Goal: Use online tool/utility: Use online tool/utility

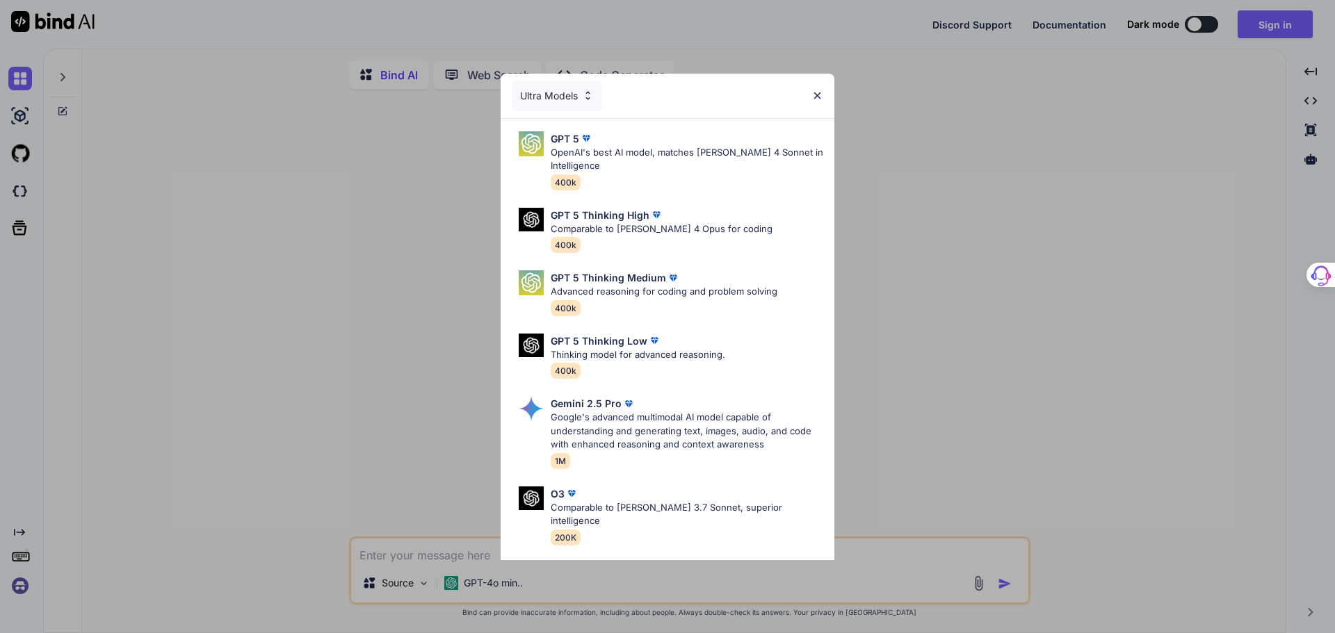
type textarea "x"
click at [813, 92] on img at bounding box center [817, 96] width 12 height 12
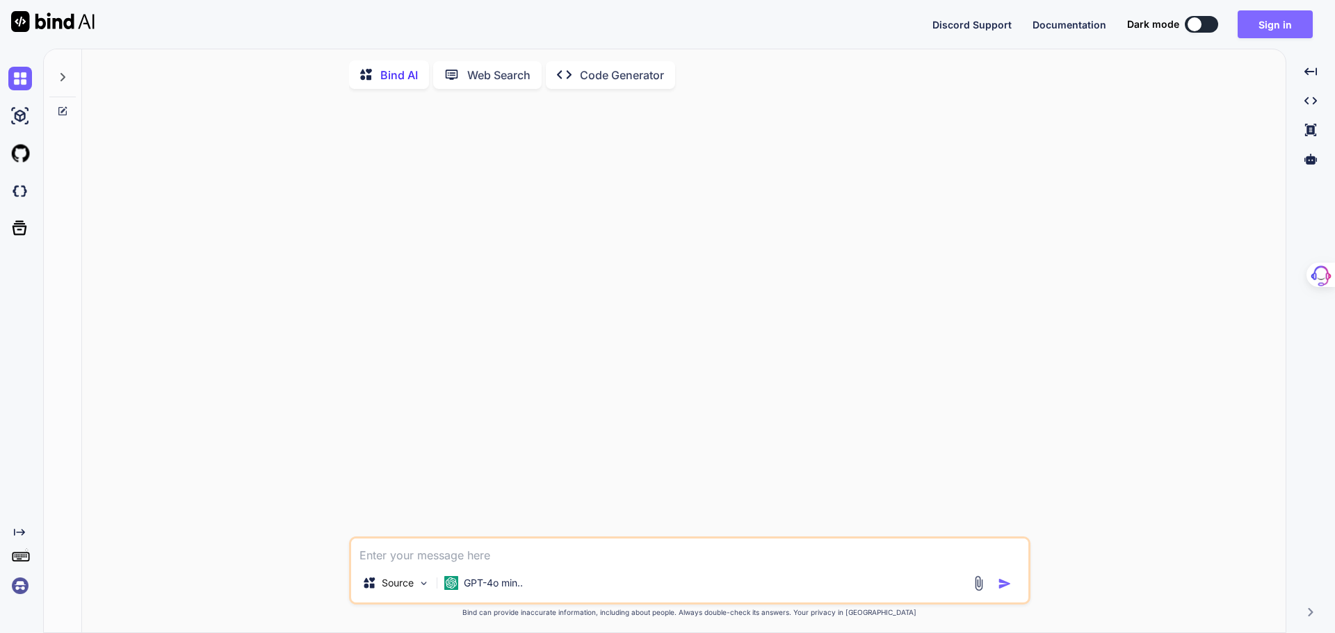
click at [1279, 23] on button "Sign in" at bounding box center [1275, 24] width 75 height 28
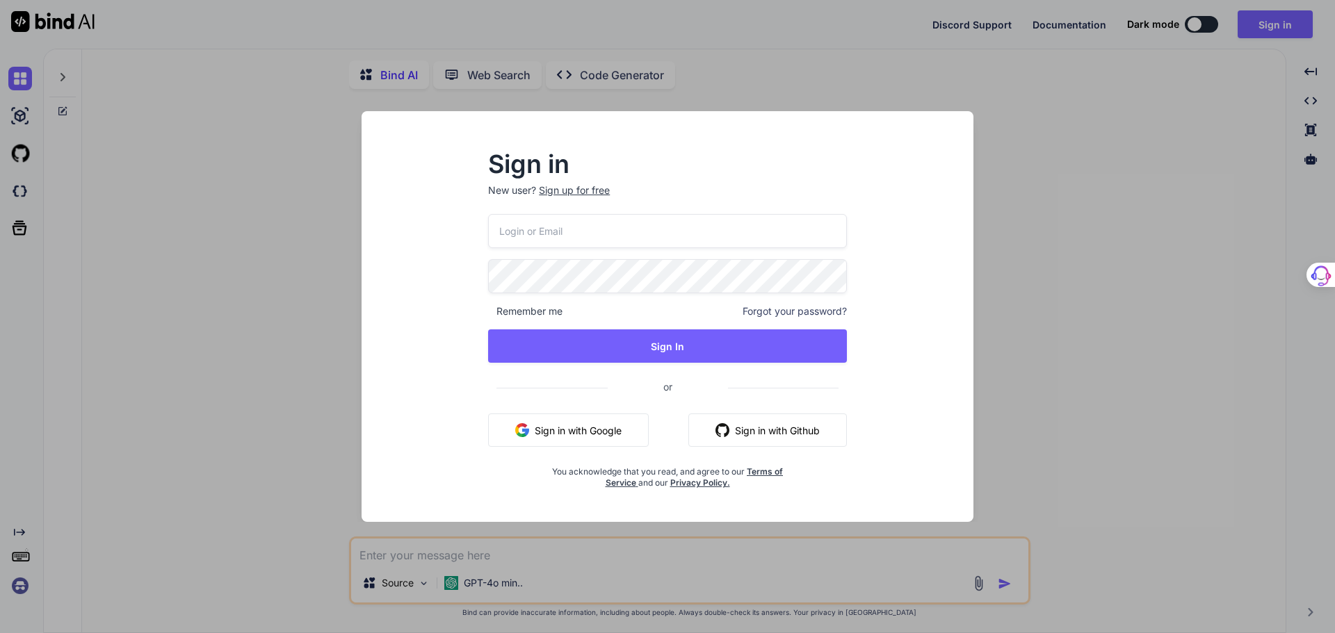
click at [524, 235] on input "email" at bounding box center [667, 231] width 359 height 34
type input "info@annaconcept.com"
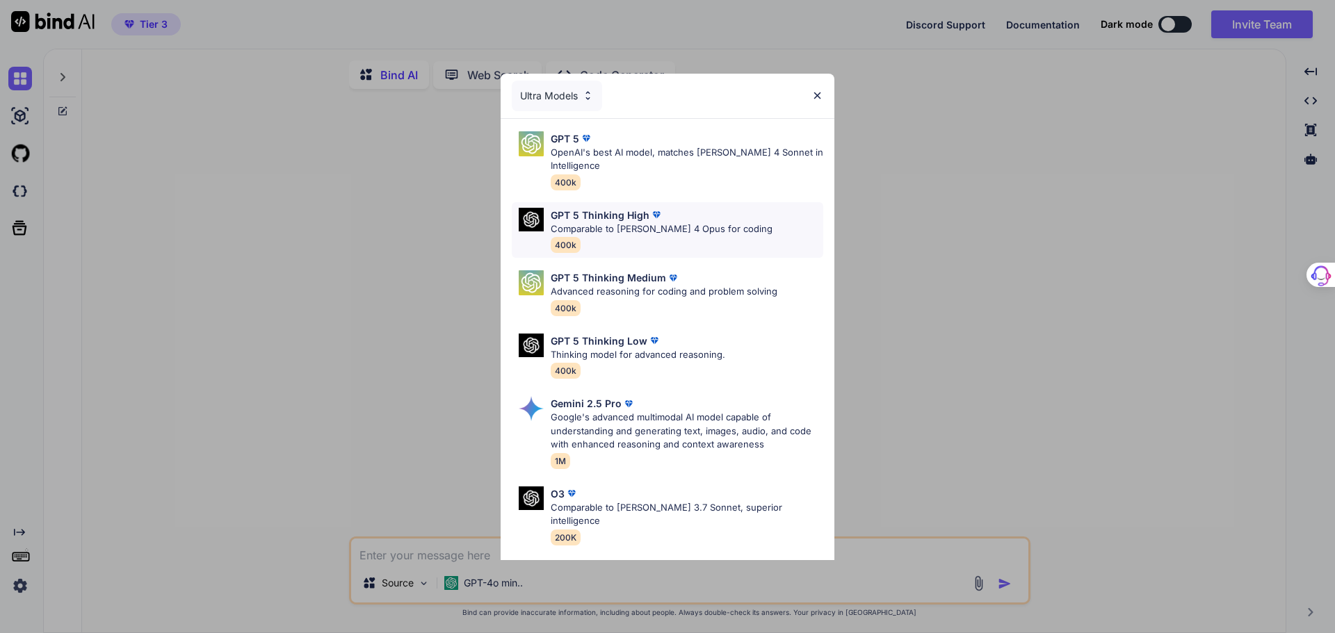
type textarea "x"
click at [817, 95] on img at bounding box center [817, 96] width 12 height 12
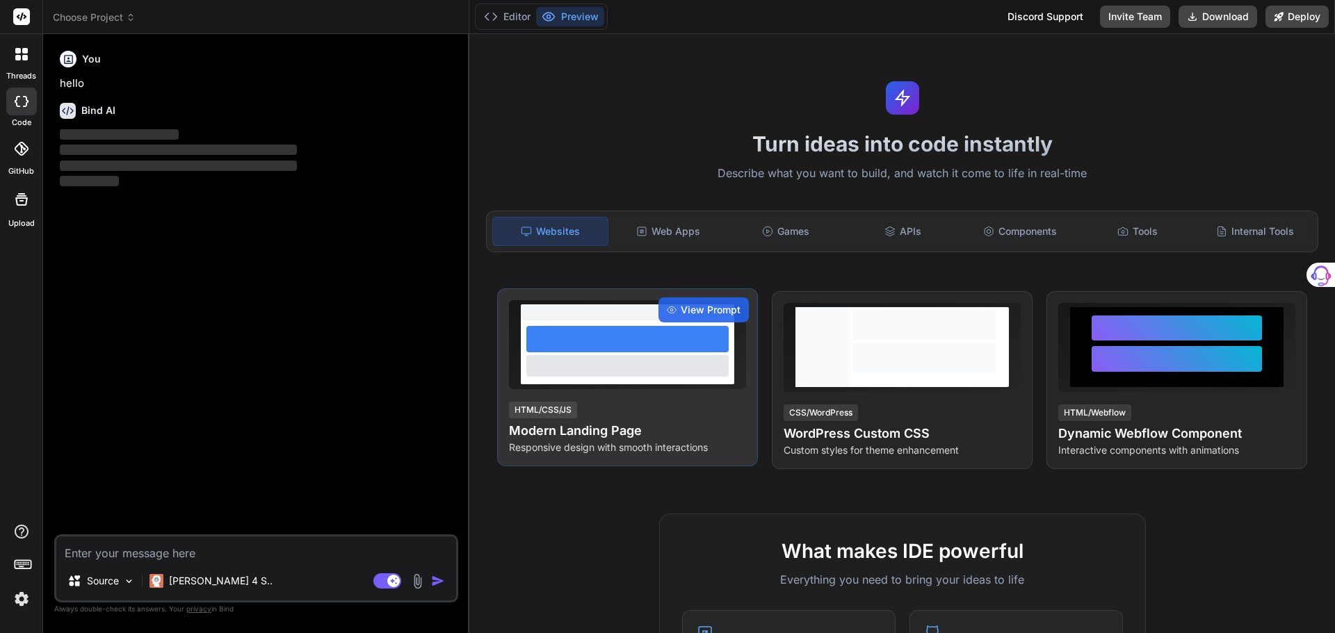
click at [617, 355] on div at bounding box center [627, 353] width 213 height 64
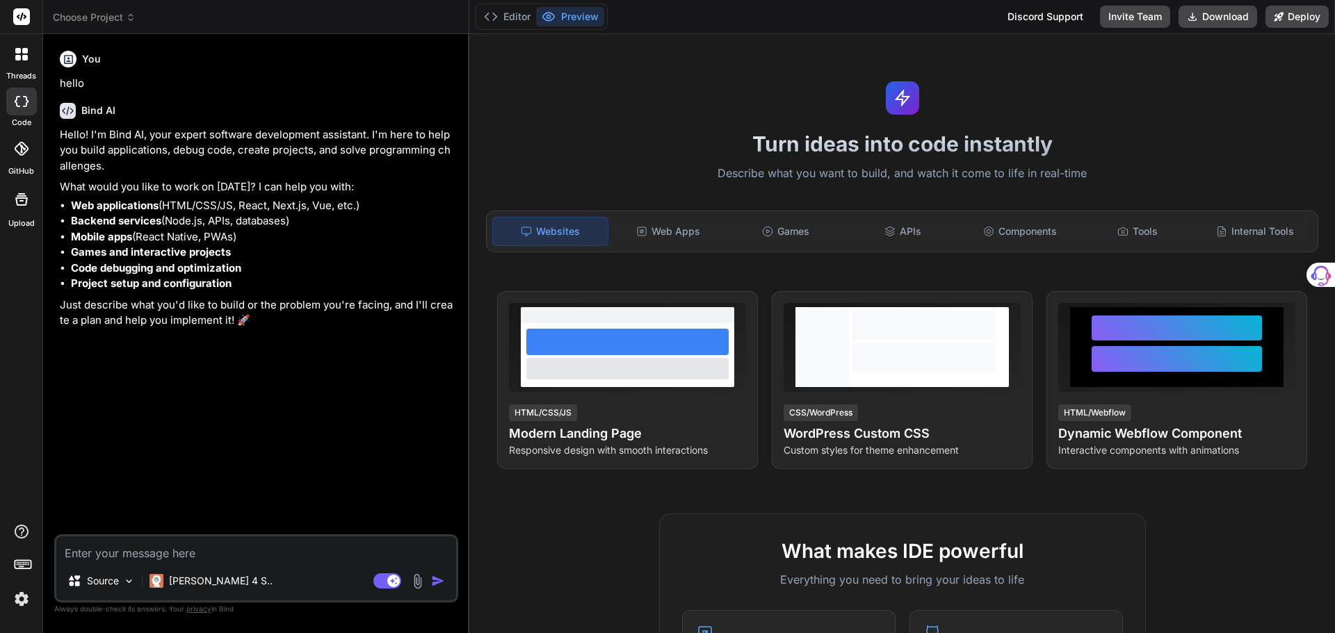
click at [106, 545] on textarea at bounding box center [256, 549] width 400 height 25
type textarea "x"
type textarea "a"
type textarea "x"
type textarea "a"
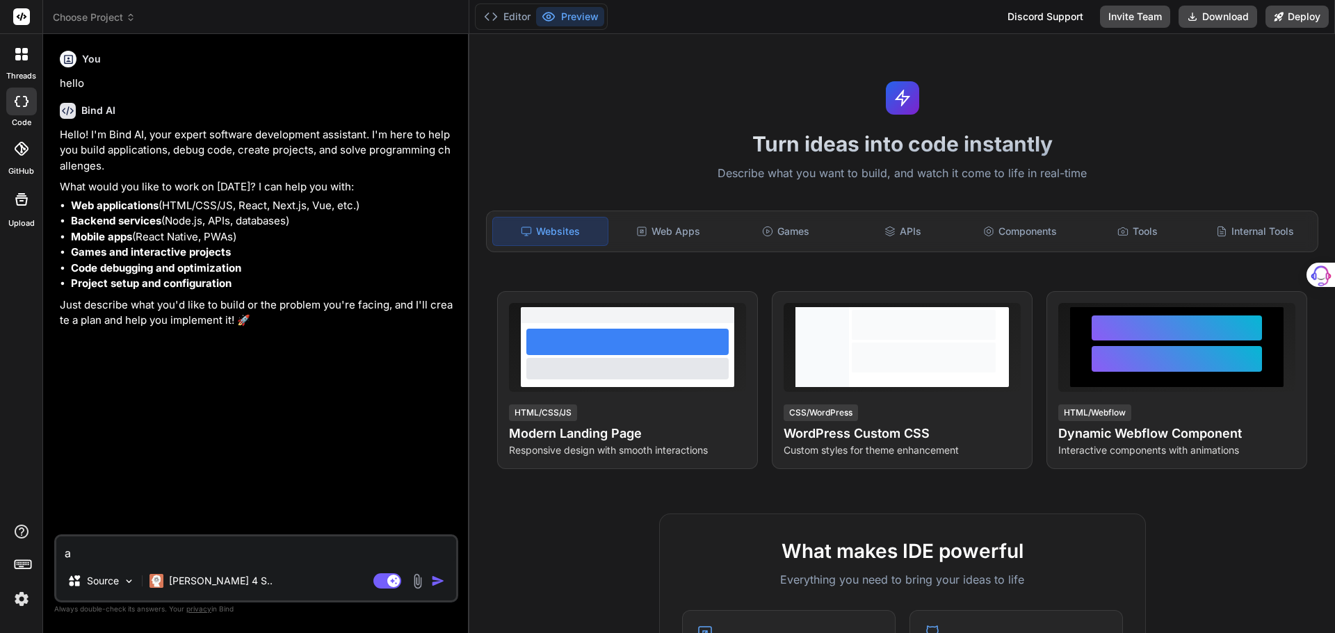
type textarea "x"
type textarea "a b"
type textarea "x"
type textarea "a be"
type textarea "x"
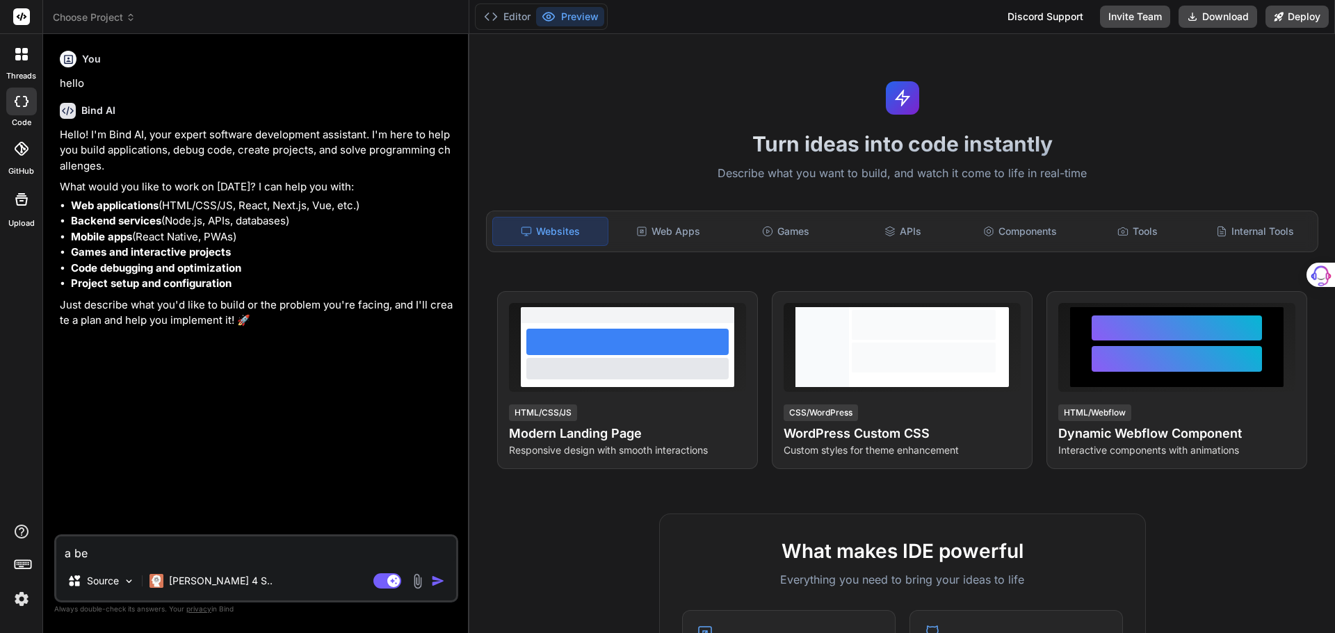
type textarea "a beu"
type textarea "x"
type textarea "a beut"
type textarea "x"
type textarea "a beuti"
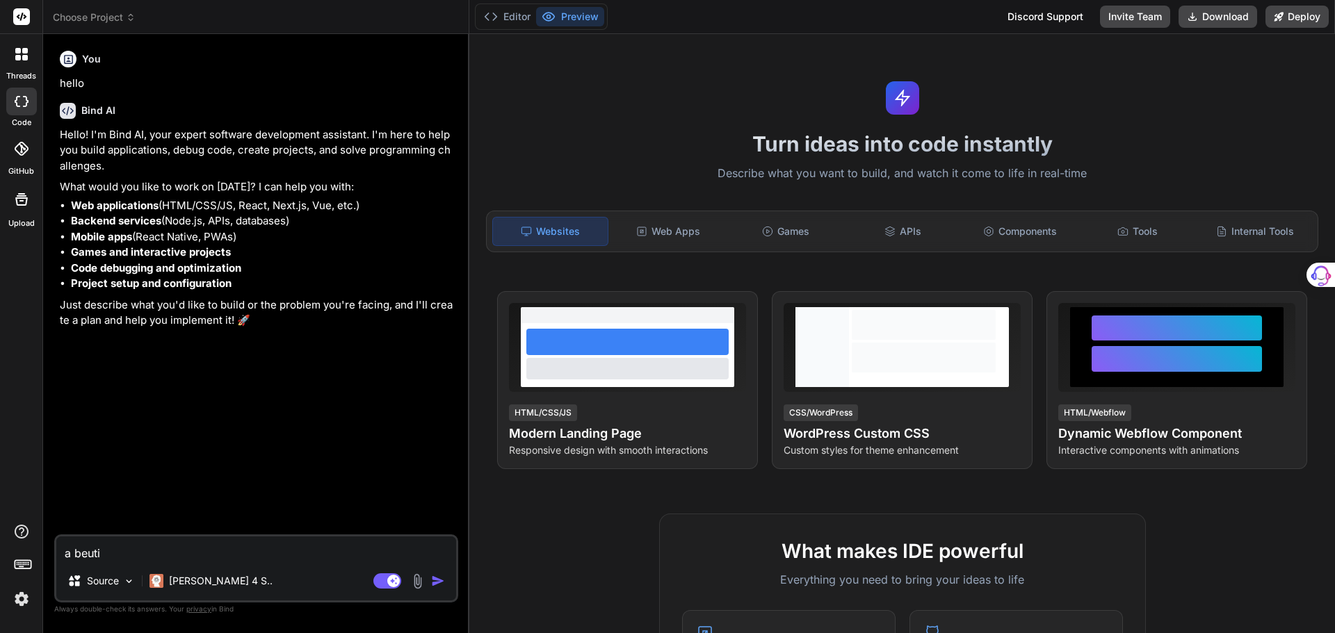
type textarea "x"
type textarea "a beutif"
type textarea "x"
type textarea "a beutifu"
type textarea "x"
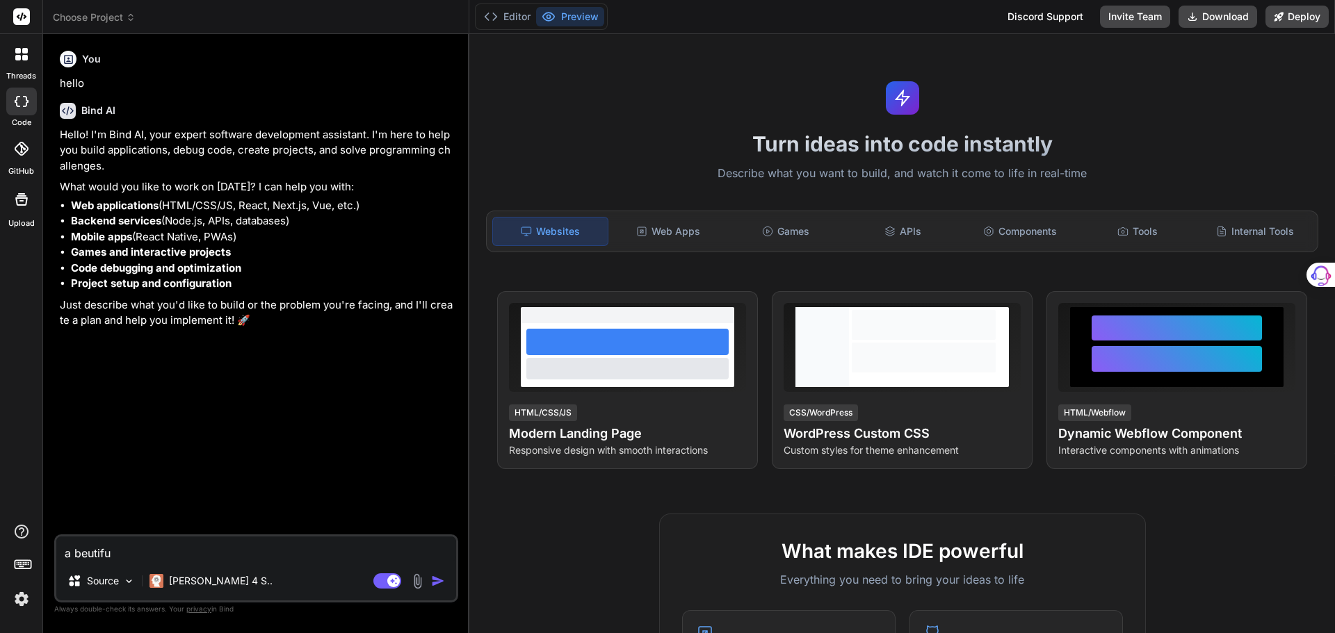
type textarea "a beutiful"
type textarea "x"
type textarea "a beutiful"
type textarea "x"
type textarea "a beutiful l"
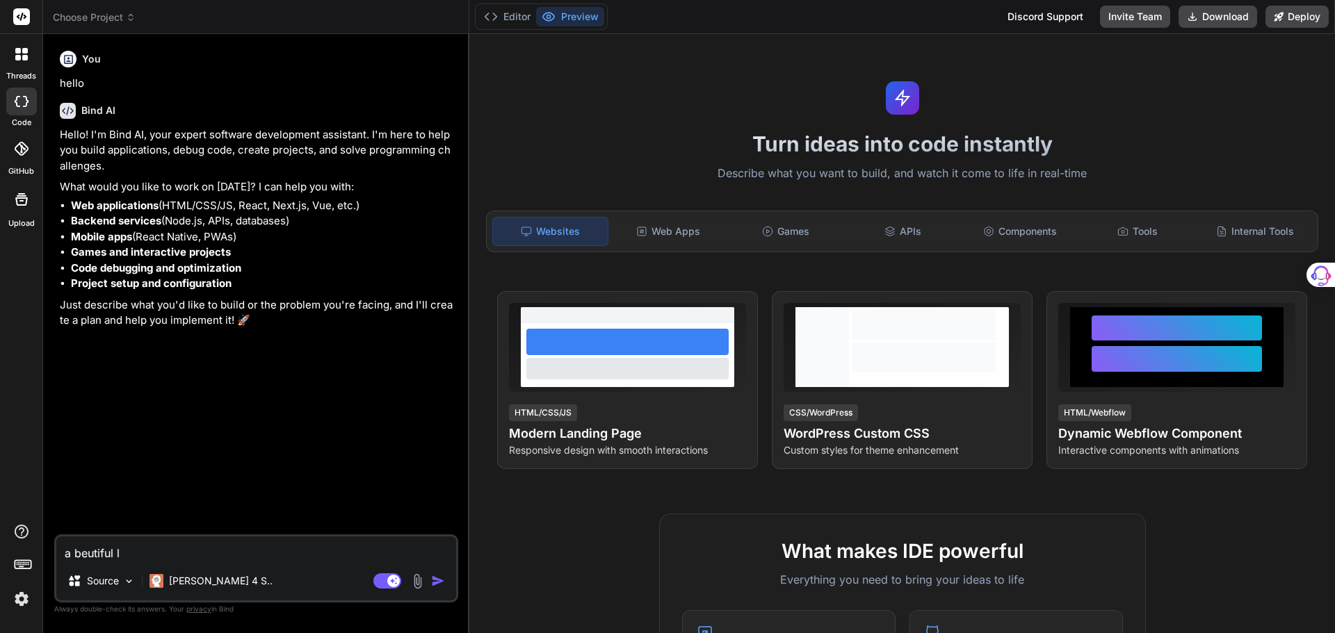
type textarea "x"
type textarea "a beutiful la"
type textarea "x"
type textarea "a beutiful lan"
type textarea "x"
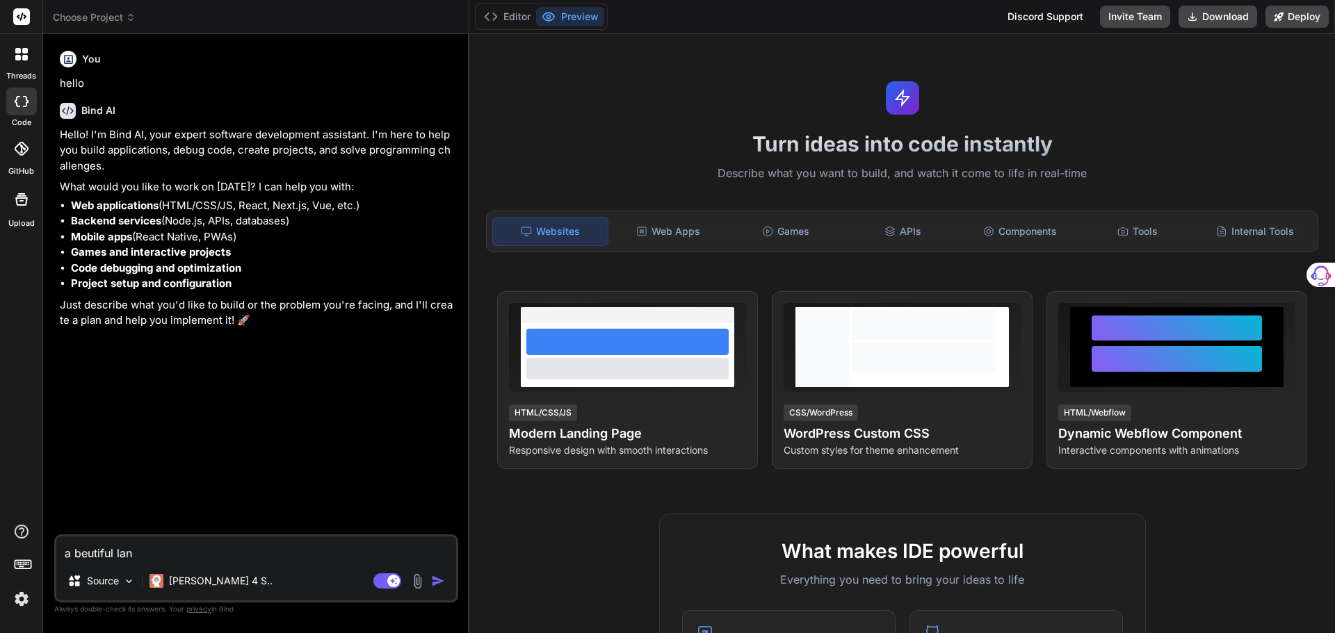
type textarea "a beutiful land"
type textarea "x"
type textarea "a beutiful [PERSON_NAME]"
type textarea "x"
type textarea "a beutiful [PERSON_NAME]"
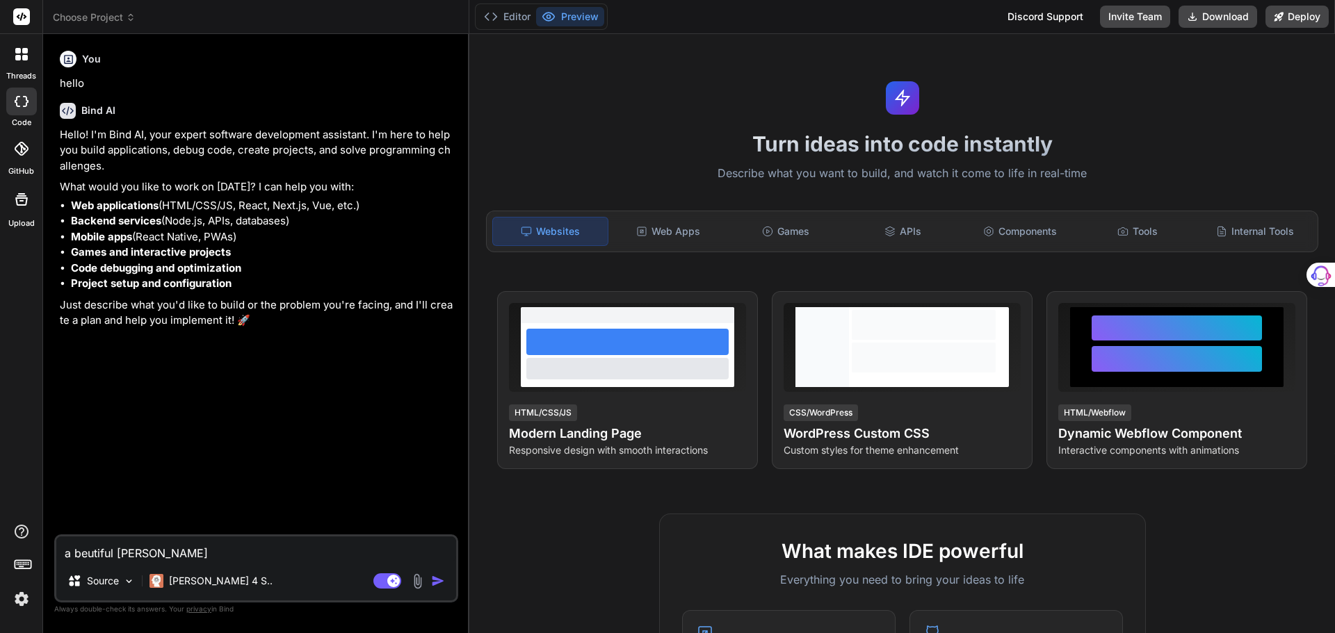
type textarea "x"
type textarea "a beutiful landing"
type textarea "x"
type textarea "a beutiful landing"
type textarea "x"
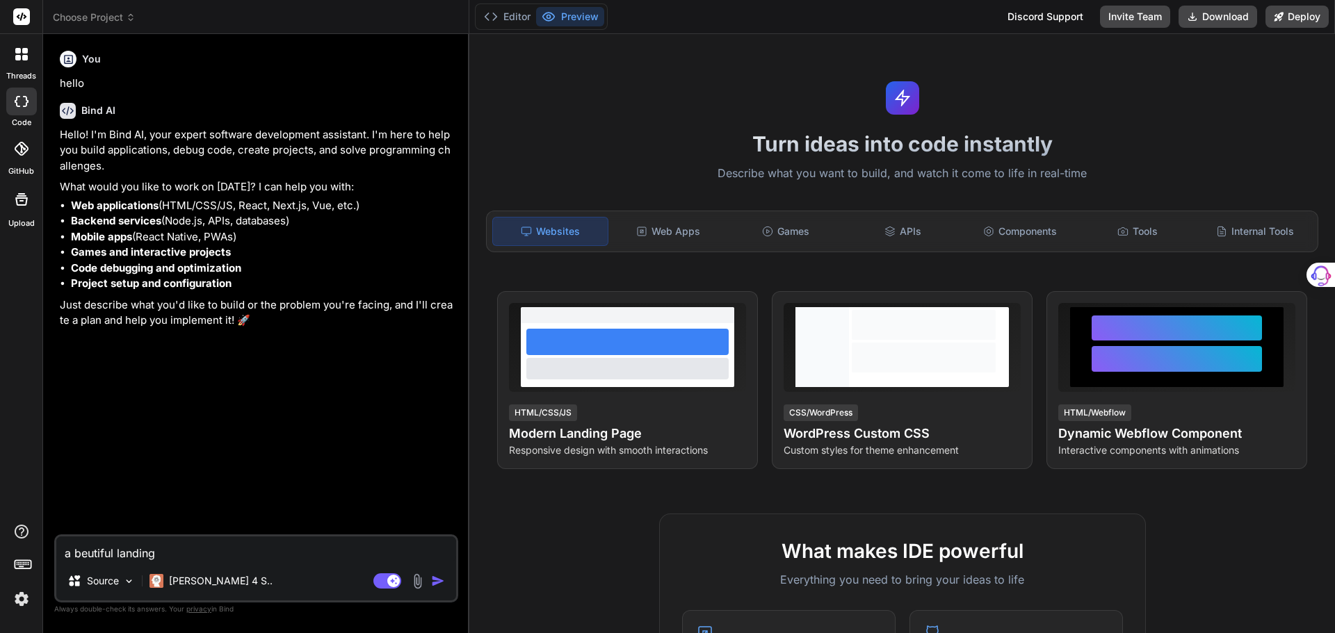
type textarea "a beutiful landing p"
type textarea "x"
type textarea "a beutiful landing pa"
type textarea "x"
type textarea "a beutiful landing pag"
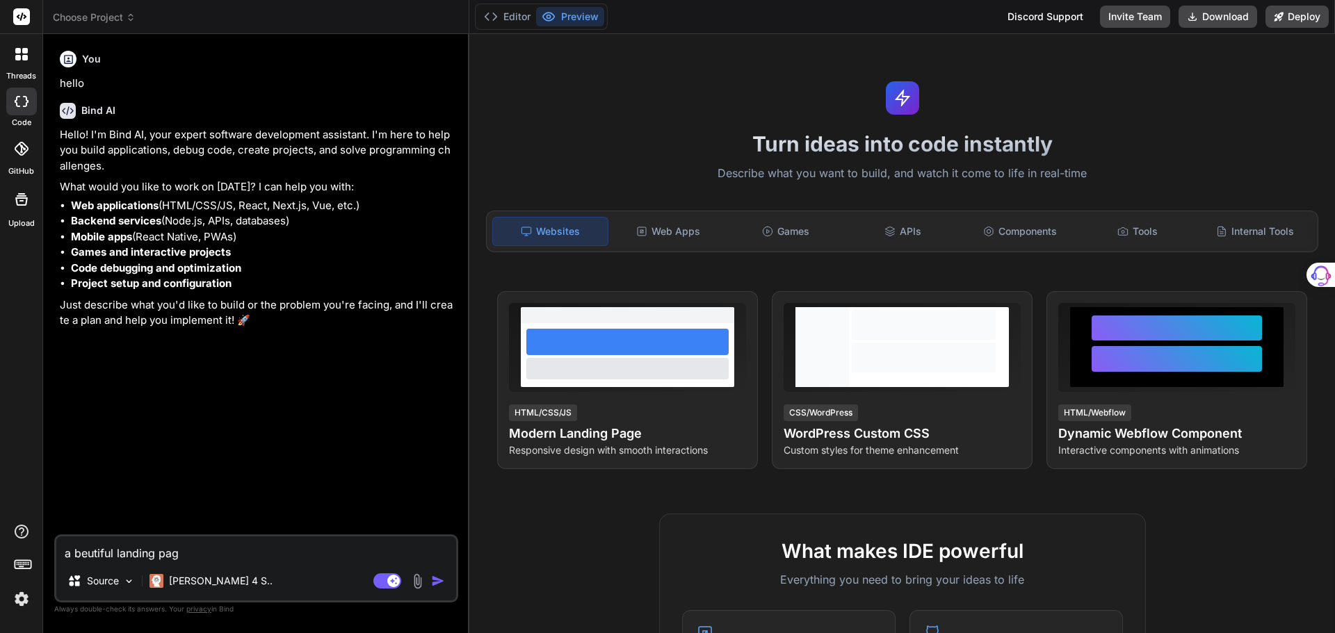
type textarea "x"
type textarea "a beutiful landing page"
type textarea "x"
type textarea "a beutiful landing page"
type textarea "x"
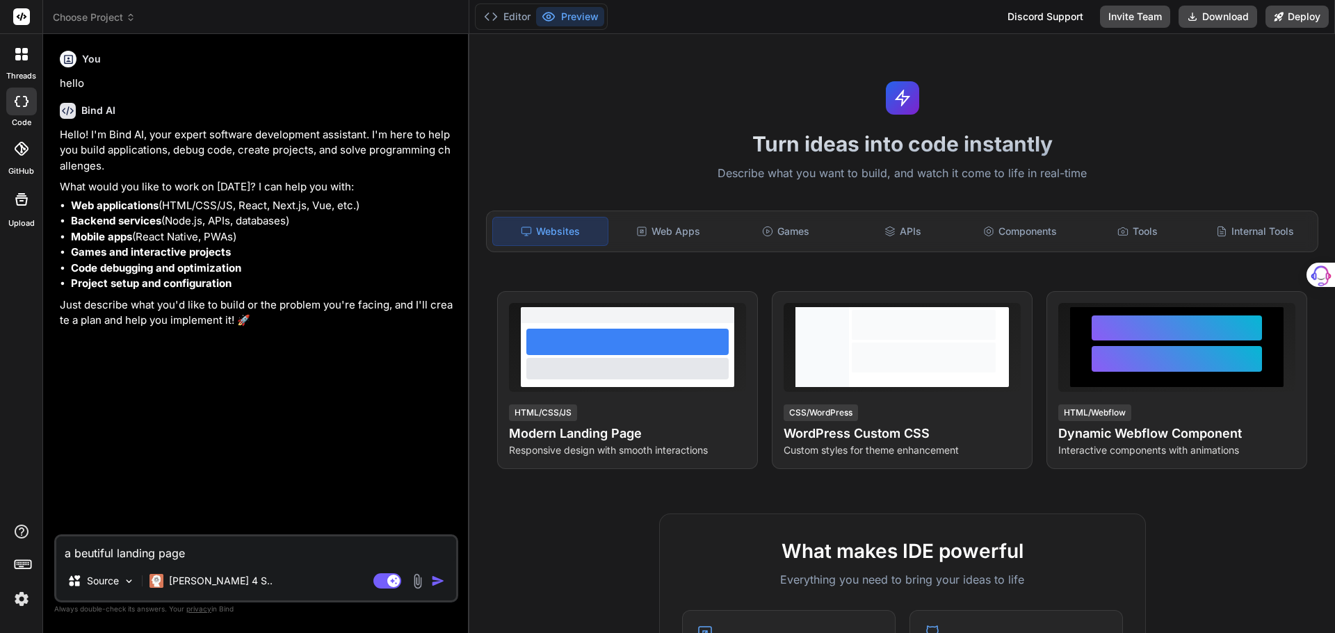
type textarea "a beutiful landing page f"
type textarea "x"
type textarea "a beutiful landing page fo"
type textarea "x"
type textarea "a beutiful landing page for"
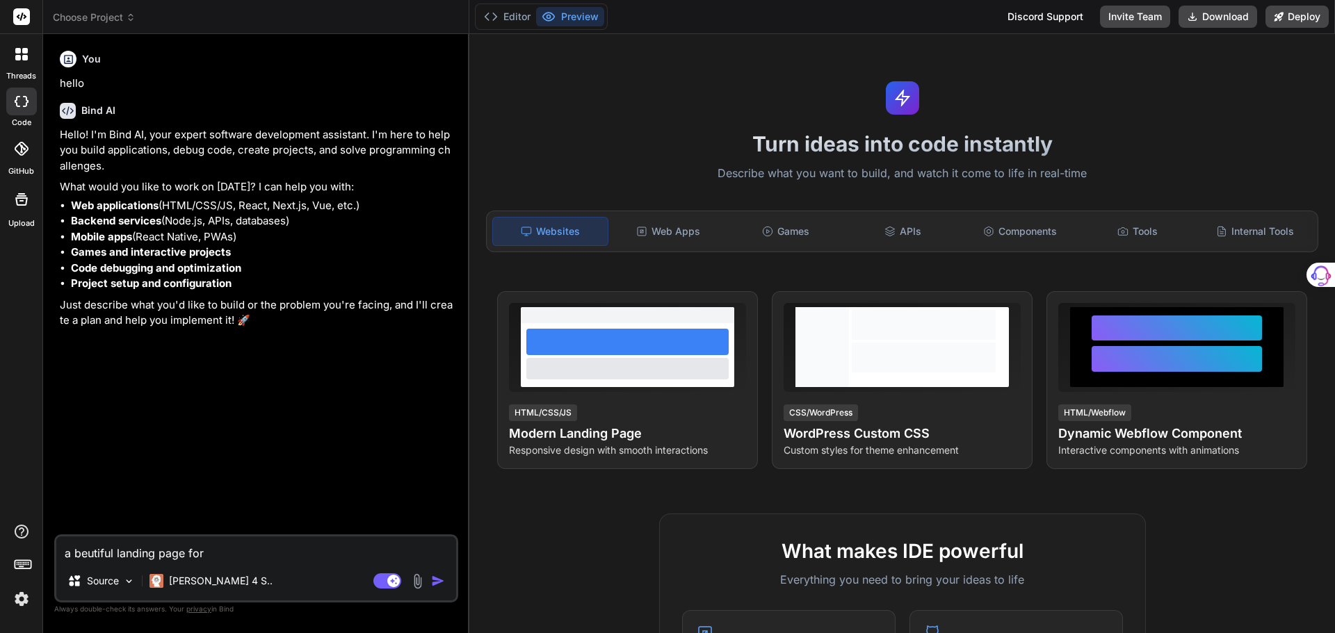
type textarea "x"
type textarea "a beutiful landing page for"
type textarea "x"
type textarea "a beutiful landing page for a"
type textarea "x"
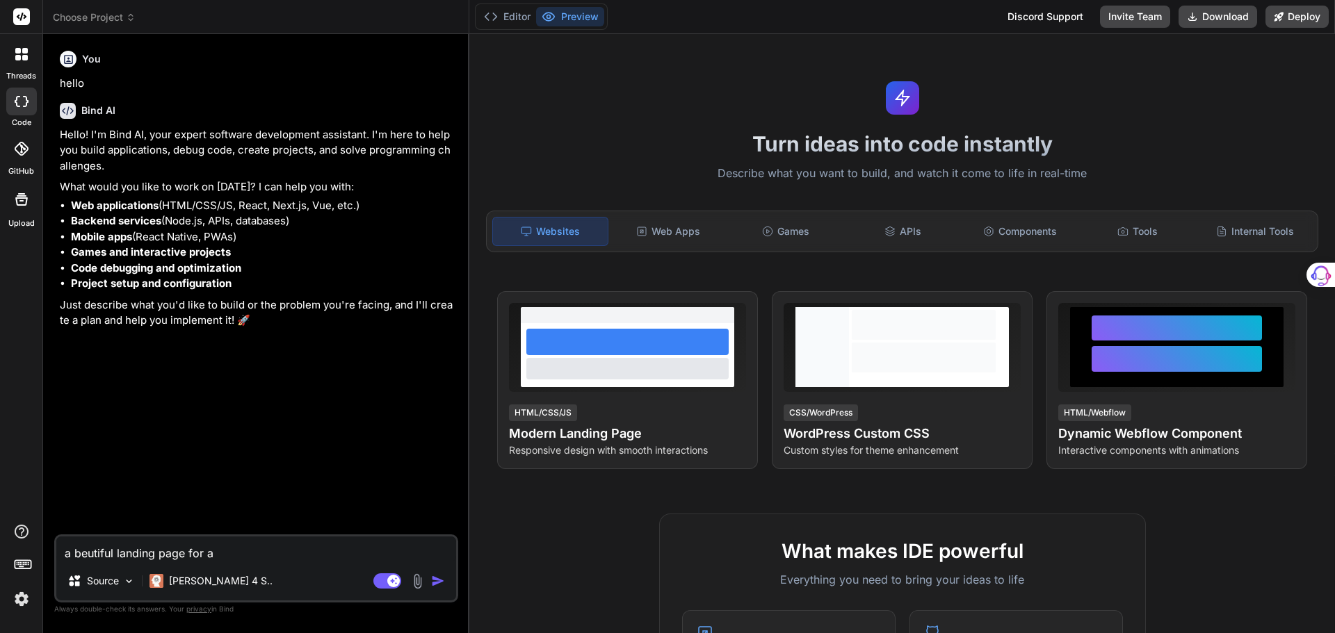
type textarea "a beutiful landing page for an"
type textarea "x"
type textarea "a beutiful landing page for anx"
type textarea "x"
type textarea "a beutiful landing page for anxi"
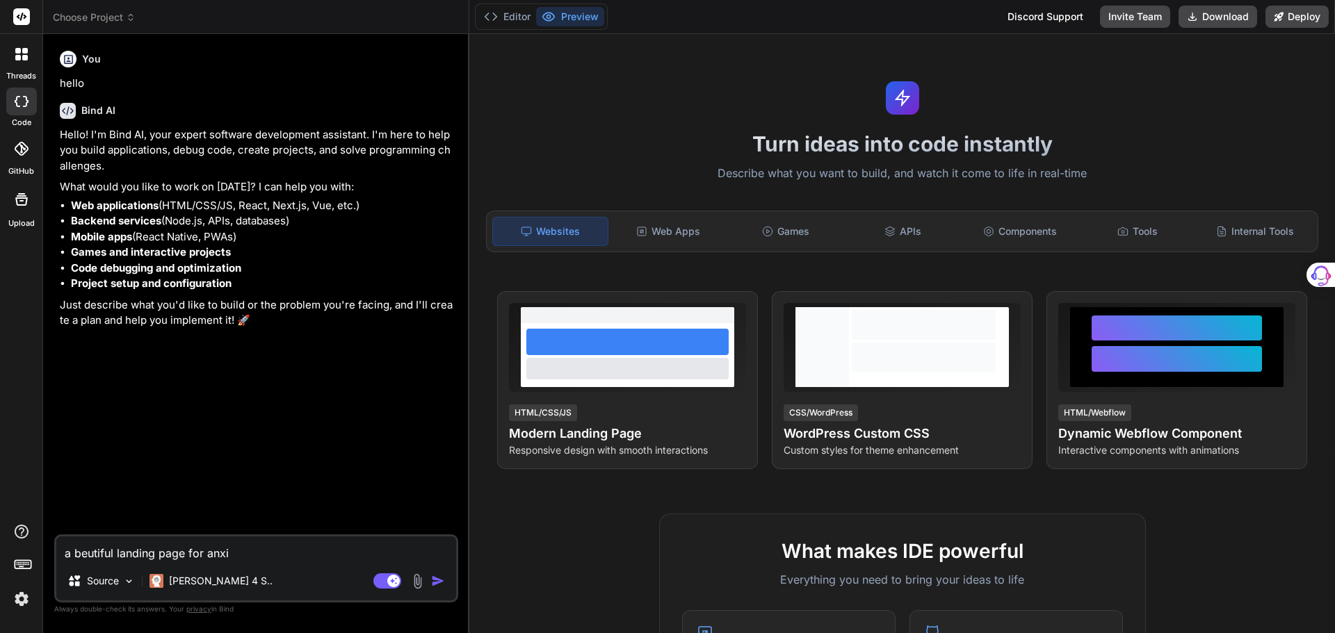
type textarea "x"
type textarea "a beutiful landing page for anxie"
type textarea "x"
type textarea "a beutiful landing page for anxiet"
type textarea "x"
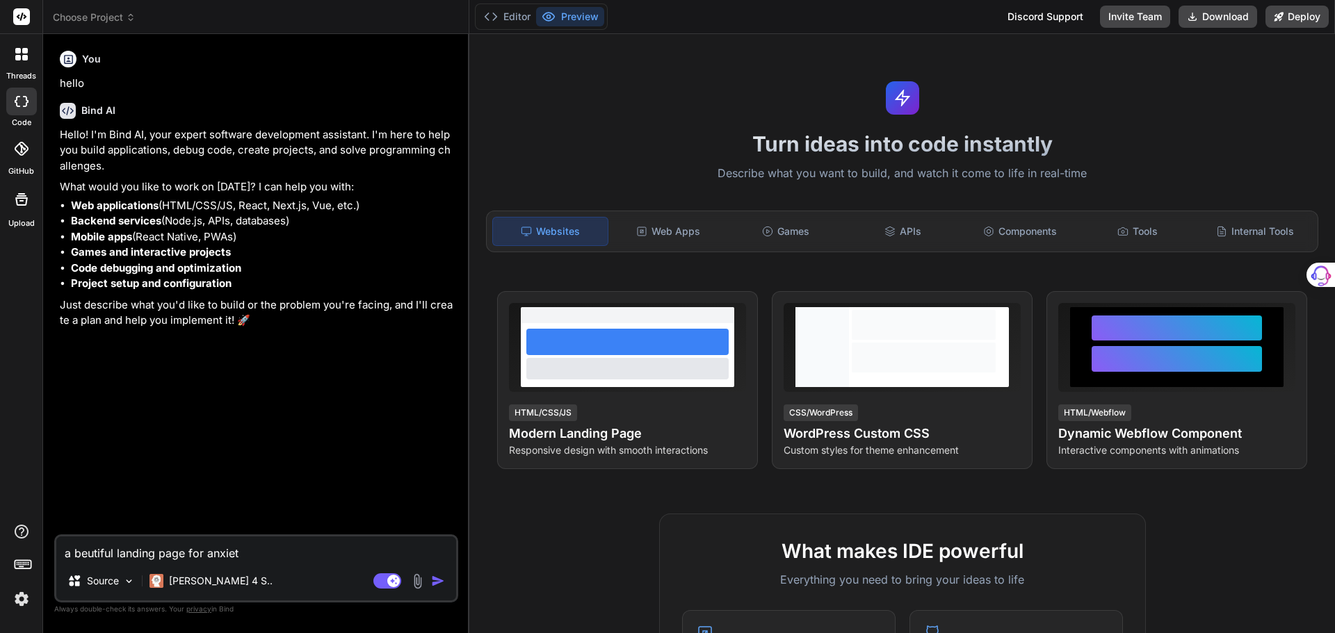
type textarea "a beutiful landing page for anxiety"
type textarea "x"
type textarea "a beutiful landing page for anxiety"
type textarea "x"
type textarea "a beutiful landing page for anxiety t"
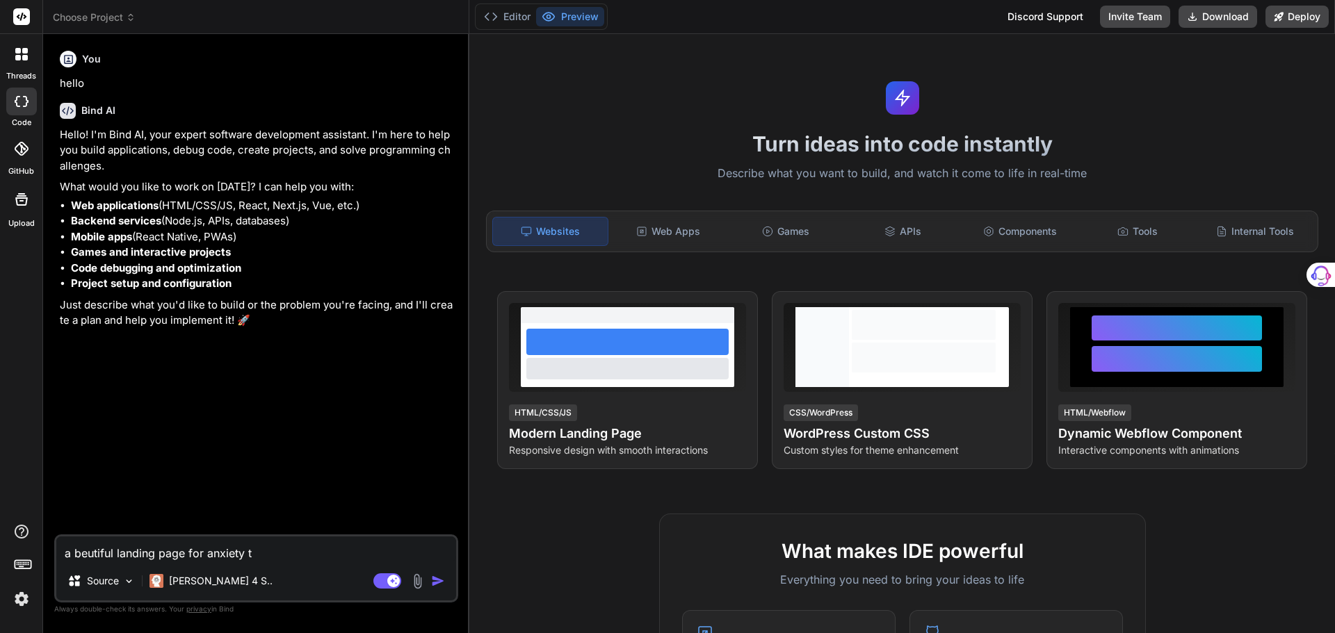
type textarea "x"
type textarea "a beutiful landing page for anxiety th"
type textarea "x"
type textarea "a beutiful landing page for anxiety the"
type textarea "x"
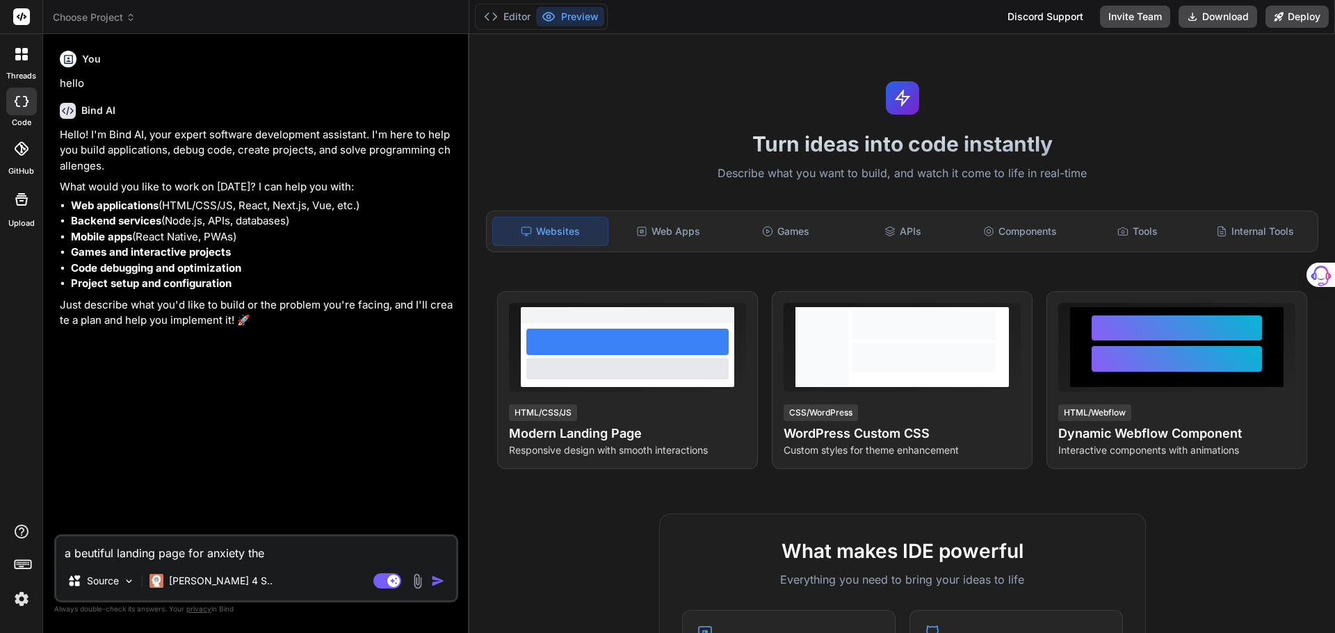
type textarea "a beutiful landing page for anxiety ther"
type textarea "x"
type textarea "a beutiful landing page for anxiety thera"
type textarea "x"
type textarea "a beutiful landing page for anxiety therap"
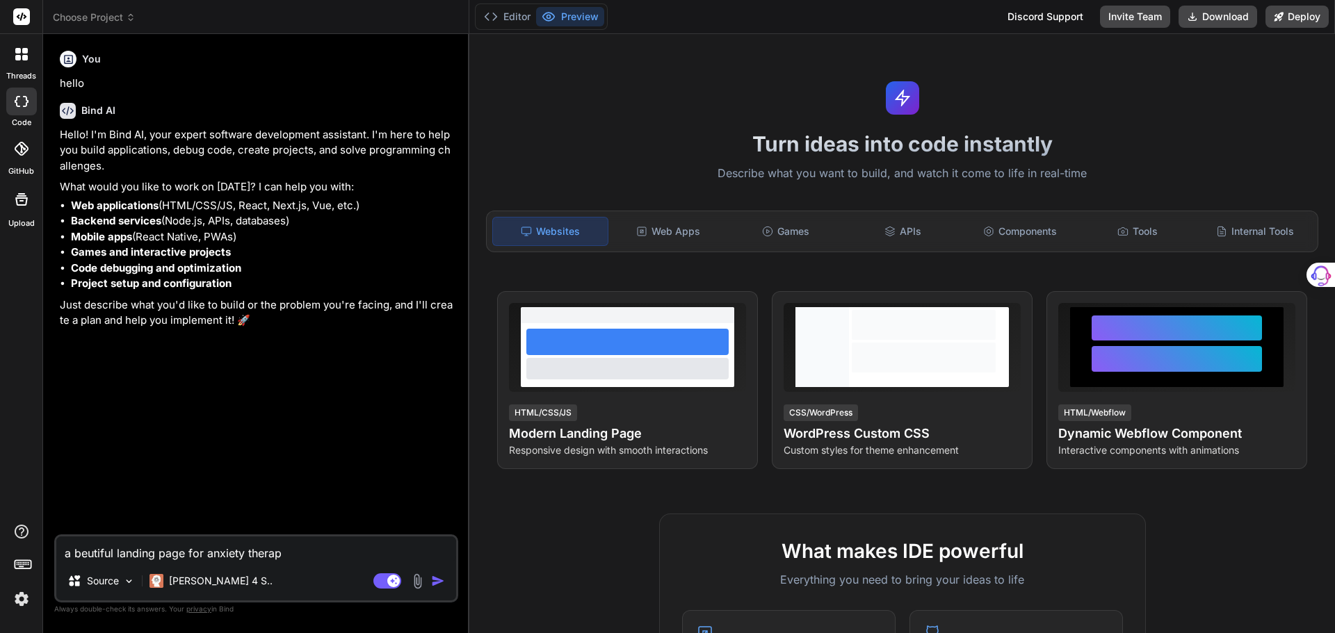
type textarea "x"
type textarea "a beutiful landing page for anxiety therapy"
type textarea "x"
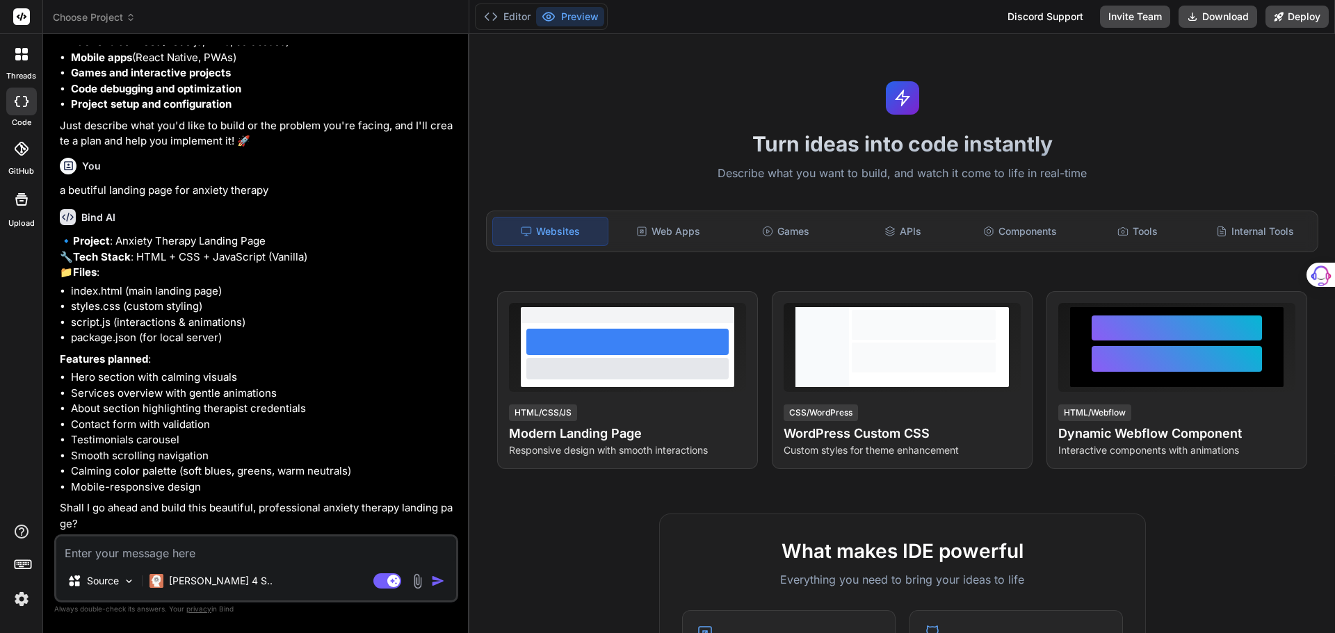
scroll to position [211, 0]
click at [117, 553] on textarea at bounding box center [256, 549] width 400 height 25
type textarea "x"
type textarea "y"
type textarea "x"
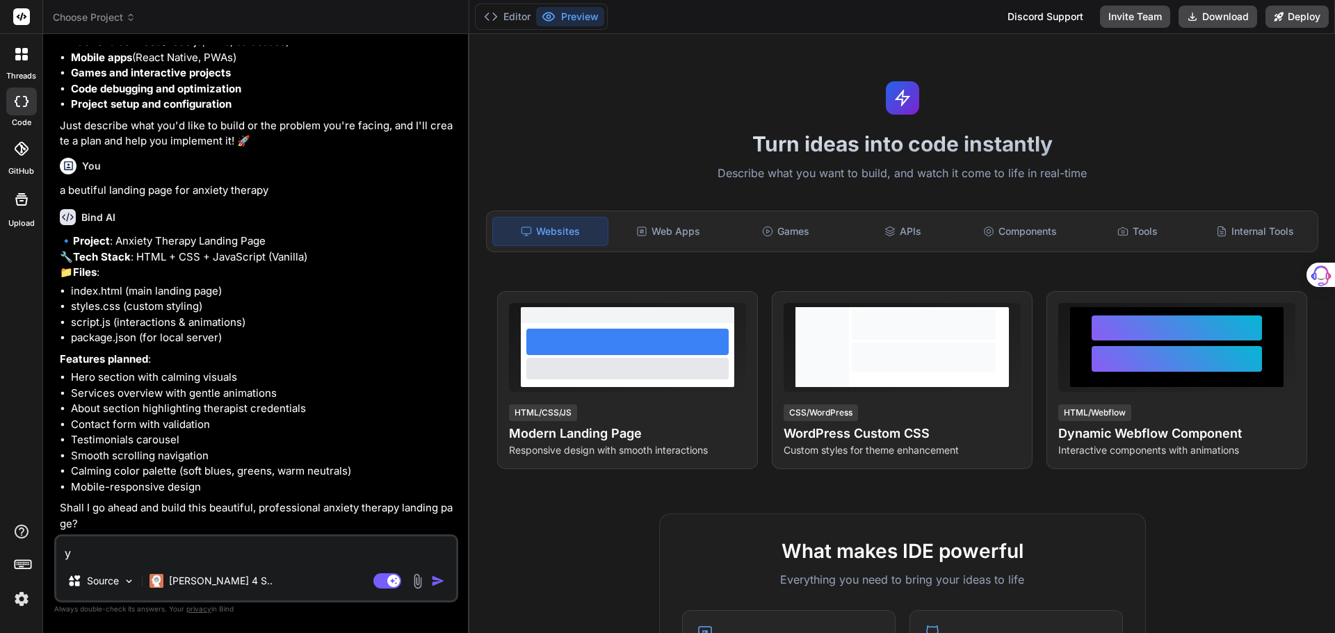
type textarea "ye"
type textarea "x"
type textarea "yes"
type textarea "x"
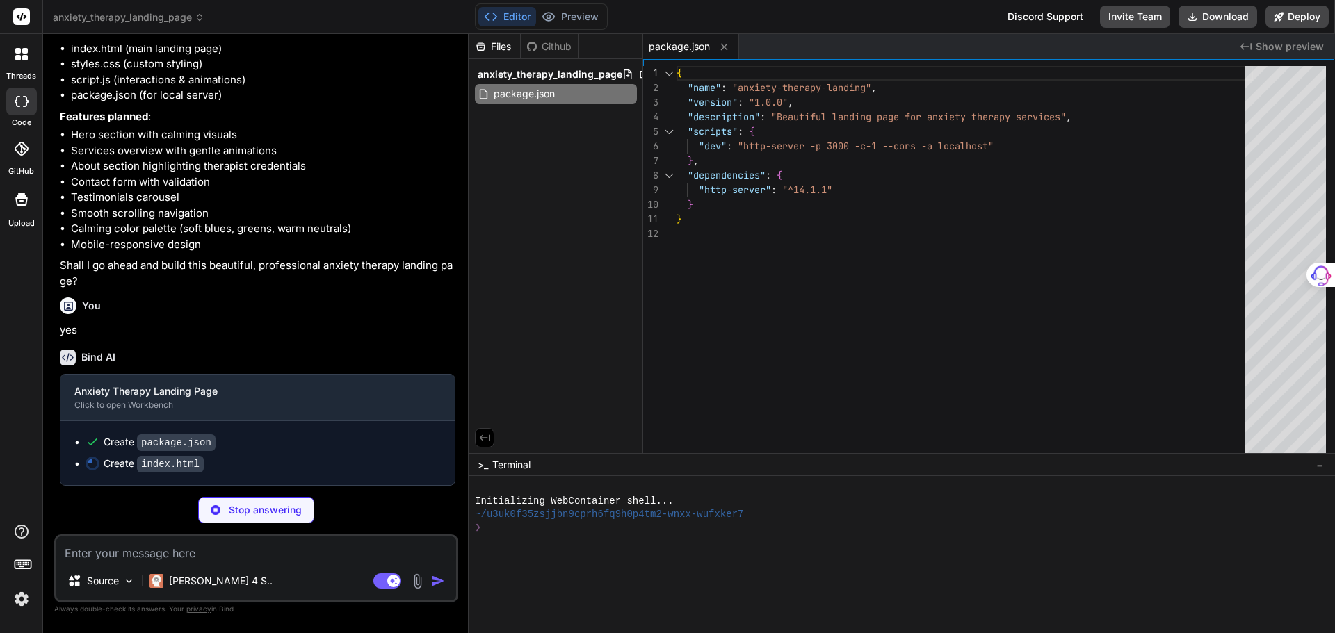
scroll to position [453, 0]
type textarea "x"
type textarea "</html>"
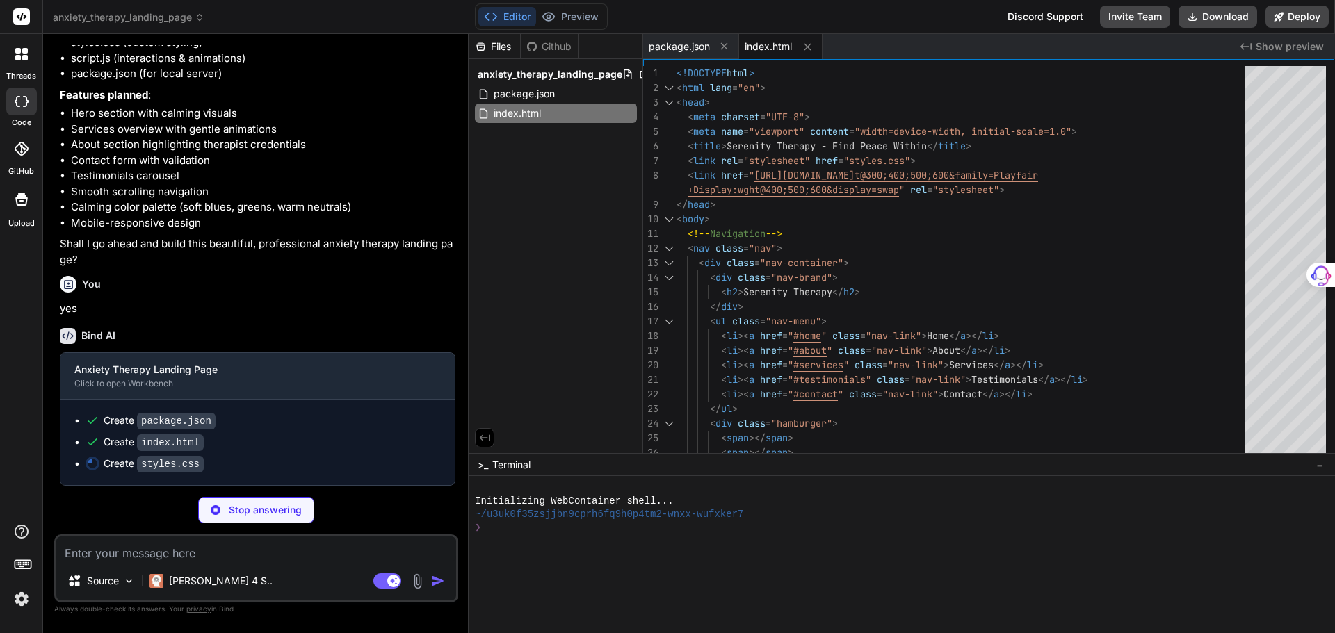
scroll to position [475, 0]
type textarea "x"
type textarea "padding: 1.5rem; } }"
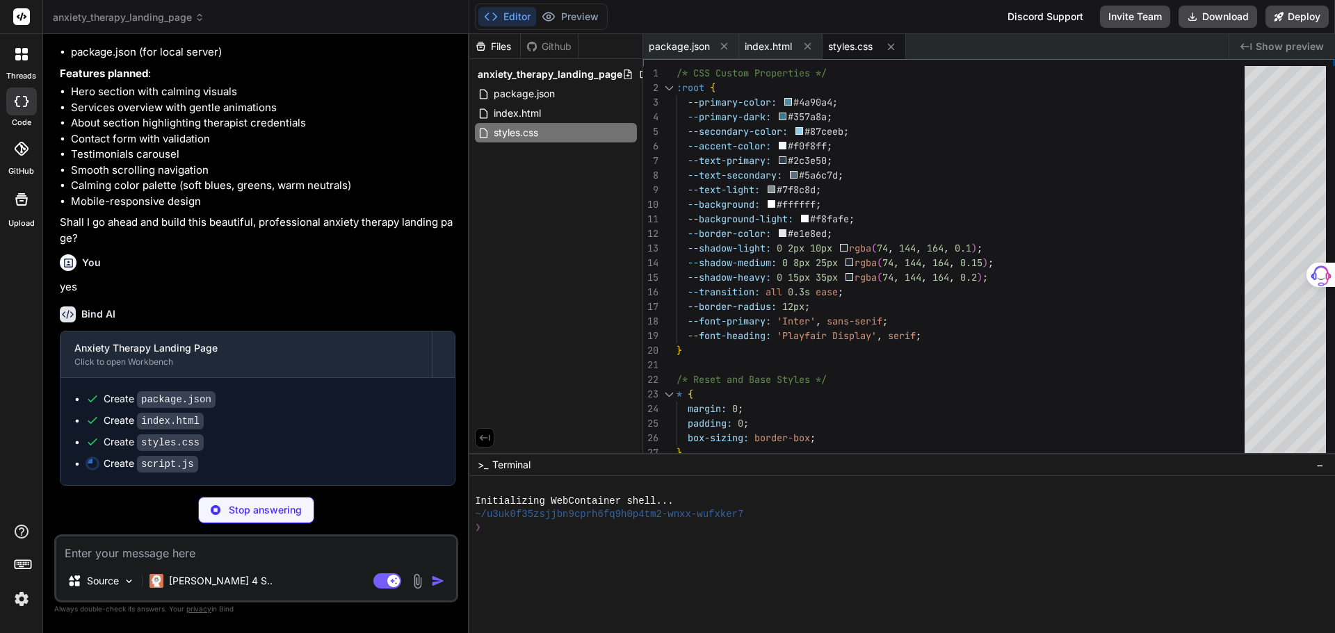
scroll to position [496, 0]
type textarea "x"
type textarea "// Preload hero image for better performance const heroImg = new Image(); heroI…"
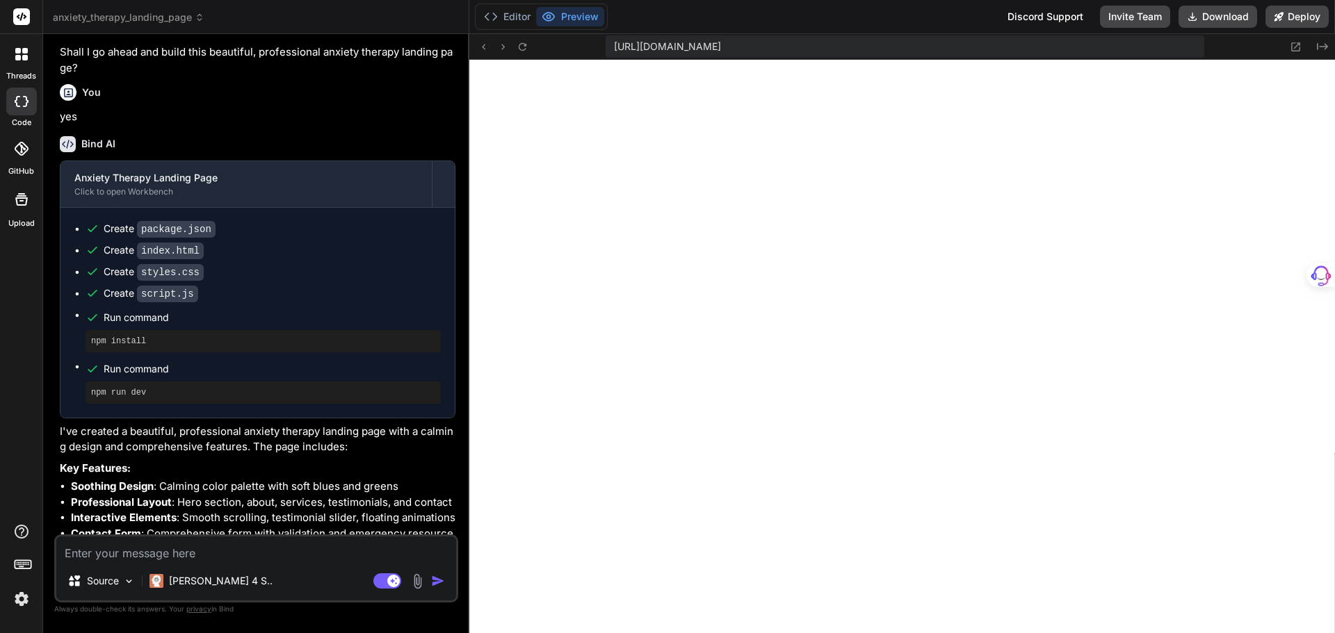
scroll to position [568, 0]
click at [1295, 46] on icon at bounding box center [1296, 47] width 12 height 12
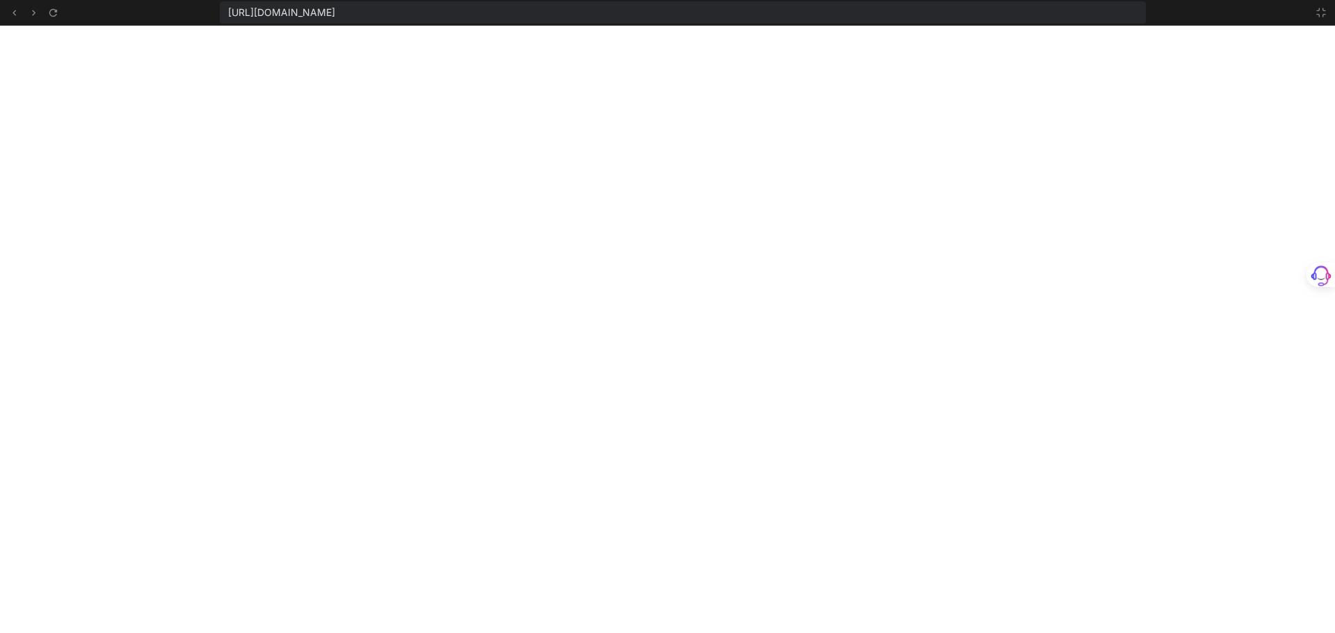
scroll to position [647, 0]
type textarea "x"
